Goal: Contribute content

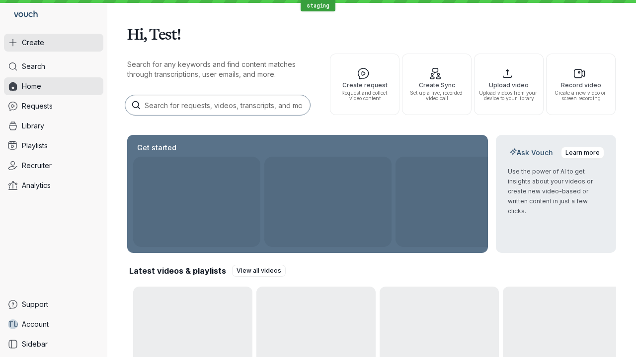
click at [54, 43] on button "Create" at bounding box center [53, 43] width 99 height 18
